Goal: Task Accomplishment & Management: Complete application form

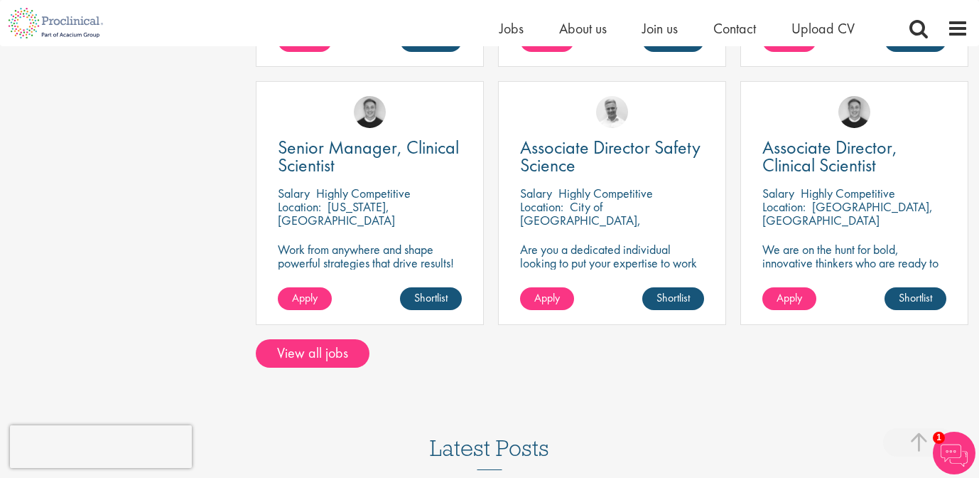
scroll to position [1030, 0]
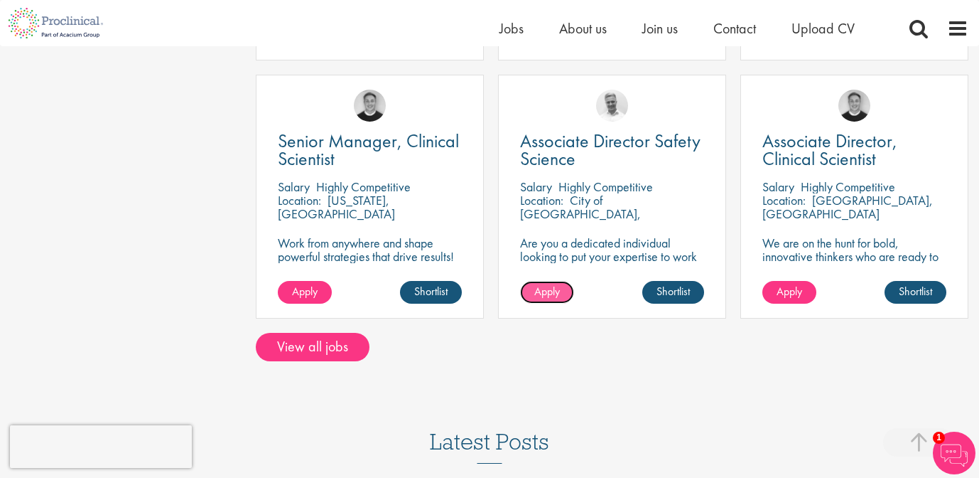
click at [547, 283] on link "Apply" at bounding box center [547, 292] width 54 height 23
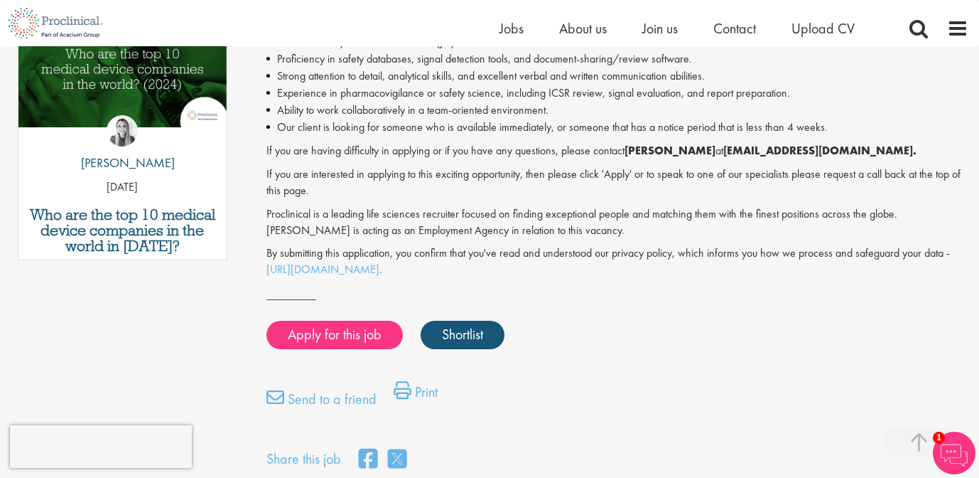
scroll to position [726, 0]
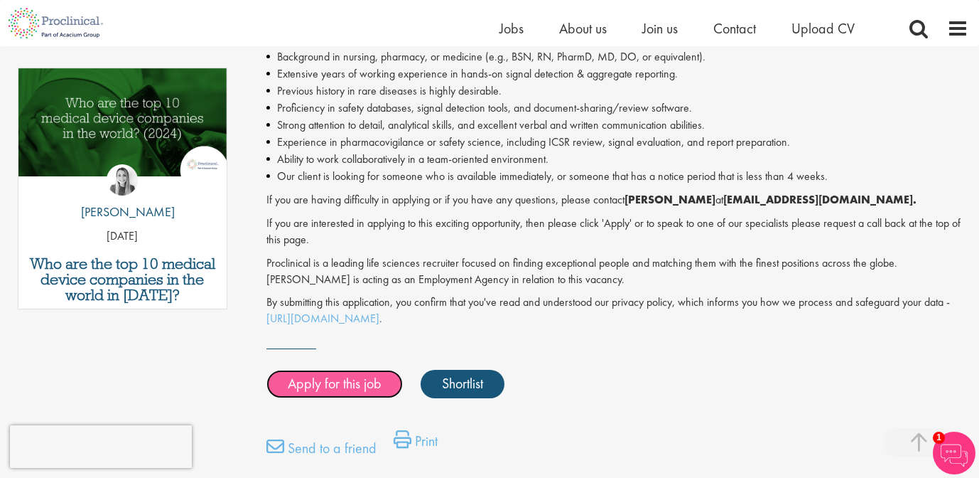
click at [345, 370] on link "Apply for this job" at bounding box center [335, 384] width 136 height 28
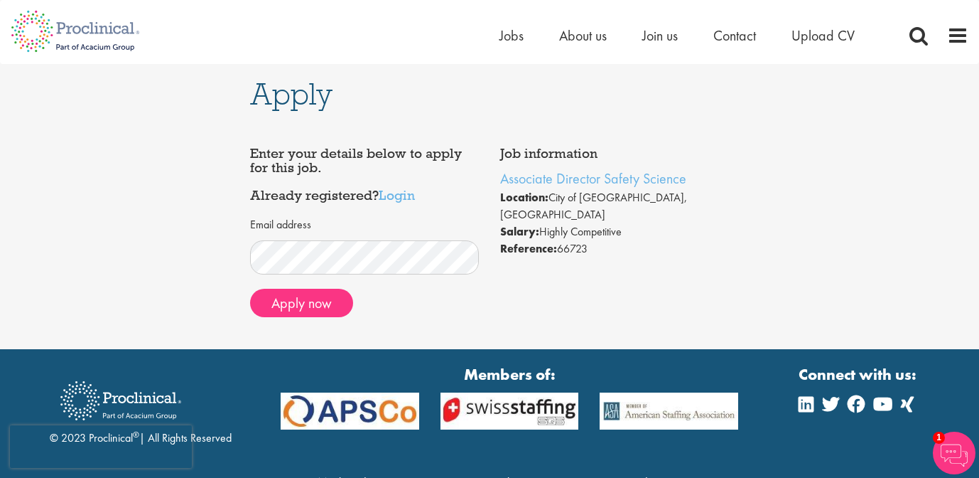
click at [249, 321] on div "Apply Job information Associate Director Safety Science Location: City of Londo…" at bounding box center [490, 206] width 500 height 285
click at [326, 306] on button "Apply now" at bounding box center [301, 303] width 103 height 28
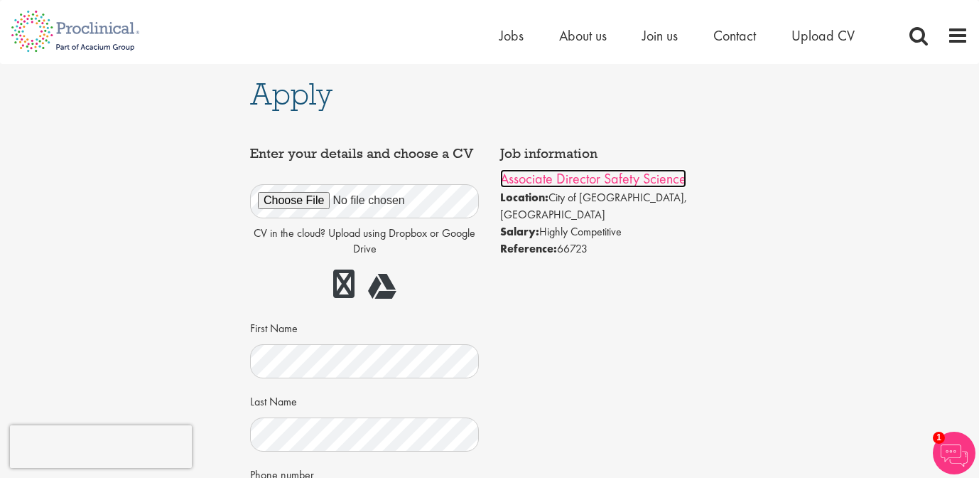
click at [564, 182] on link "Associate Director Safety Science" at bounding box center [593, 178] width 186 height 18
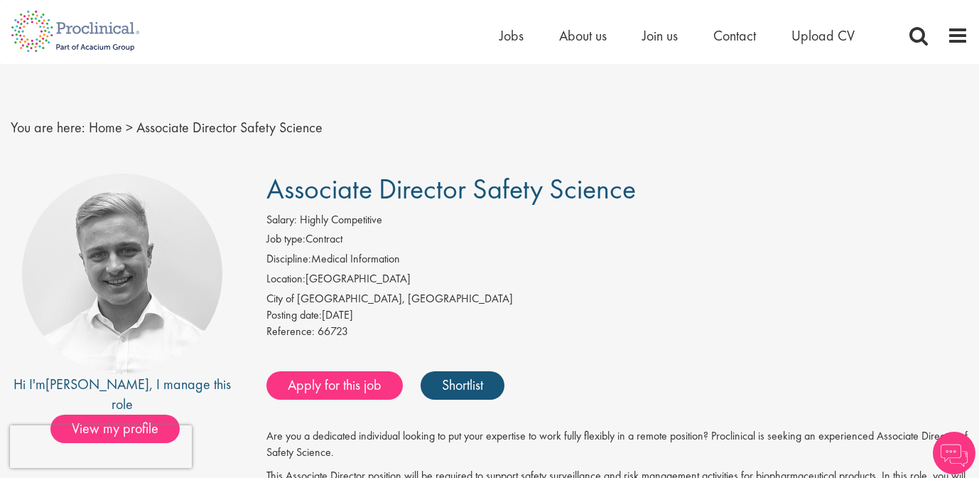
scroll to position [9, 0]
